Goal: Task Accomplishment & Management: Use online tool/utility

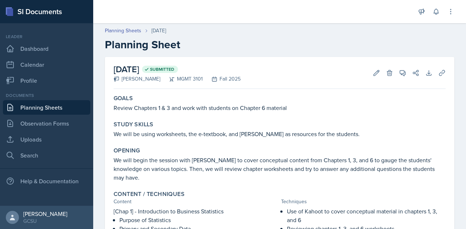
scroll to position [245, 0]
click at [374, 71] on icon at bounding box center [376, 72] width 5 height 5
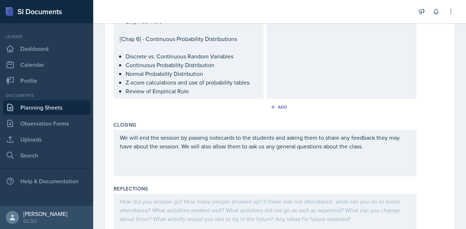
scroll to position [450, 0]
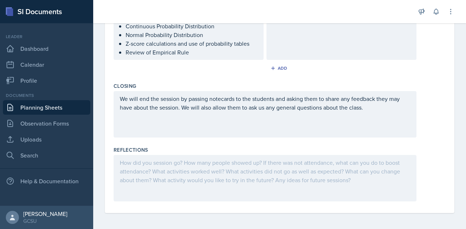
click at [163, 166] on div at bounding box center [264, 178] width 303 height 47
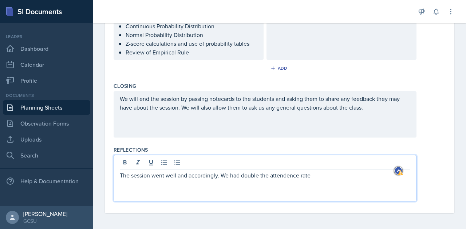
click at [283, 177] on p "The session went well and accordingly. We had double the attendence rate" at bounding box center [265, 175] width 290 height 9
click at [318, 172] on p "The session went well and accordingly. We had double the attendance rate" at bounding box center [265, 175] width 290 height 9
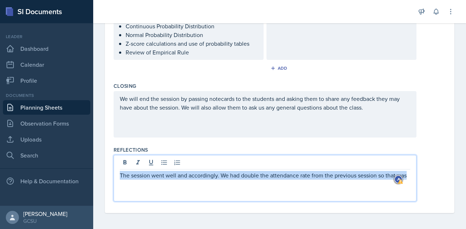
drag, startPoint x: 151, startPoint y: 183, endPoint x: 116, endPoint y: 175, distance: 36.2
click at [116, 175] on div "The session went well and accordingly. We had double the attendance rate from t…" at bounding box center [264, 178] width 303 height 47
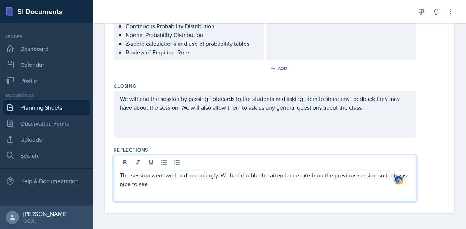
click at [382, 175] on p "The session went well and accordingly. We had double the attendance rate from t…" at bounding box center [265, 179] width 290 height 17
click at [170, 185] on p "The session went well and accordingly. We had double the attendance rate from t…" at bounding box center [265, 179] width 290 height 17
click at [261, 184] on p "The session went well and accordingly. We had double the attendance rate from t…" at bounding box center [265, 179] width 290 height 17
click at [171, 184] on p "The session went well and accordingly. We had double the attendance rate from t…" at bounding box center [265, 179] width 290 height 17
click at [157, 111] on div "We will end the session by passing notecards to the students and asking them to…" at bounding box center [265, 108] width 290 height 26
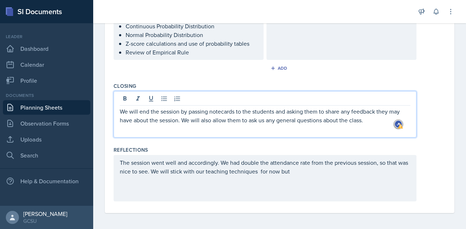
click at [308, 172] on p "The session went well and accordingly. We had double the attendance rate from t…" at bounding box center [265, 167] width 290 height 17
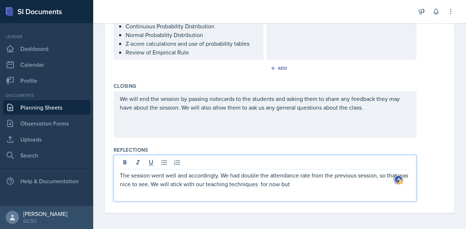
click at [271, 184] on p "The session went well and accordingly. We had double the attendance rate from t…" at bounding box center [265, 179] width 290 height 17
click at [301, 183] on p "The session went well and accordingly. We had double the attendance rate from t…" at bounding box center [265, 179] width 290 height 17
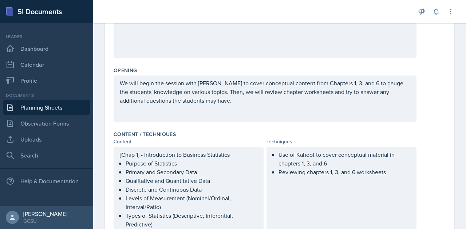
scroll to position [0, 0]
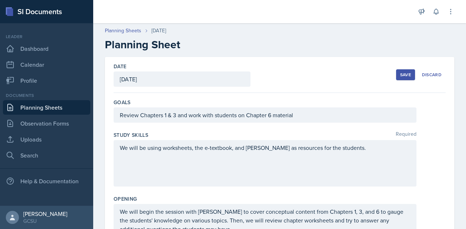
click at [397, 69] on div "Save Discard" at bounding box center [420, 75] width 49 height 17
click at [400, 73] on div "Save" at bounding box center [405, 75] width 11 height 6
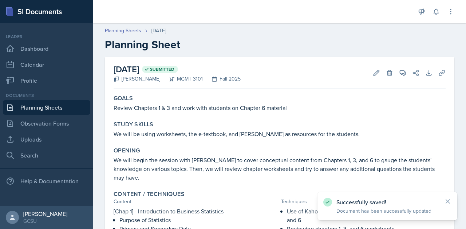
scroll to position [254, 0]
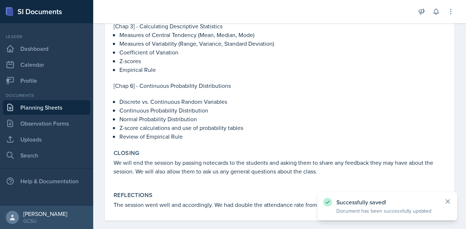
click at [448, 201] on icon at bounding box center [448, 202] width 4 height 4
